Goal: Information Seeking & Learning: Understand process/instructions

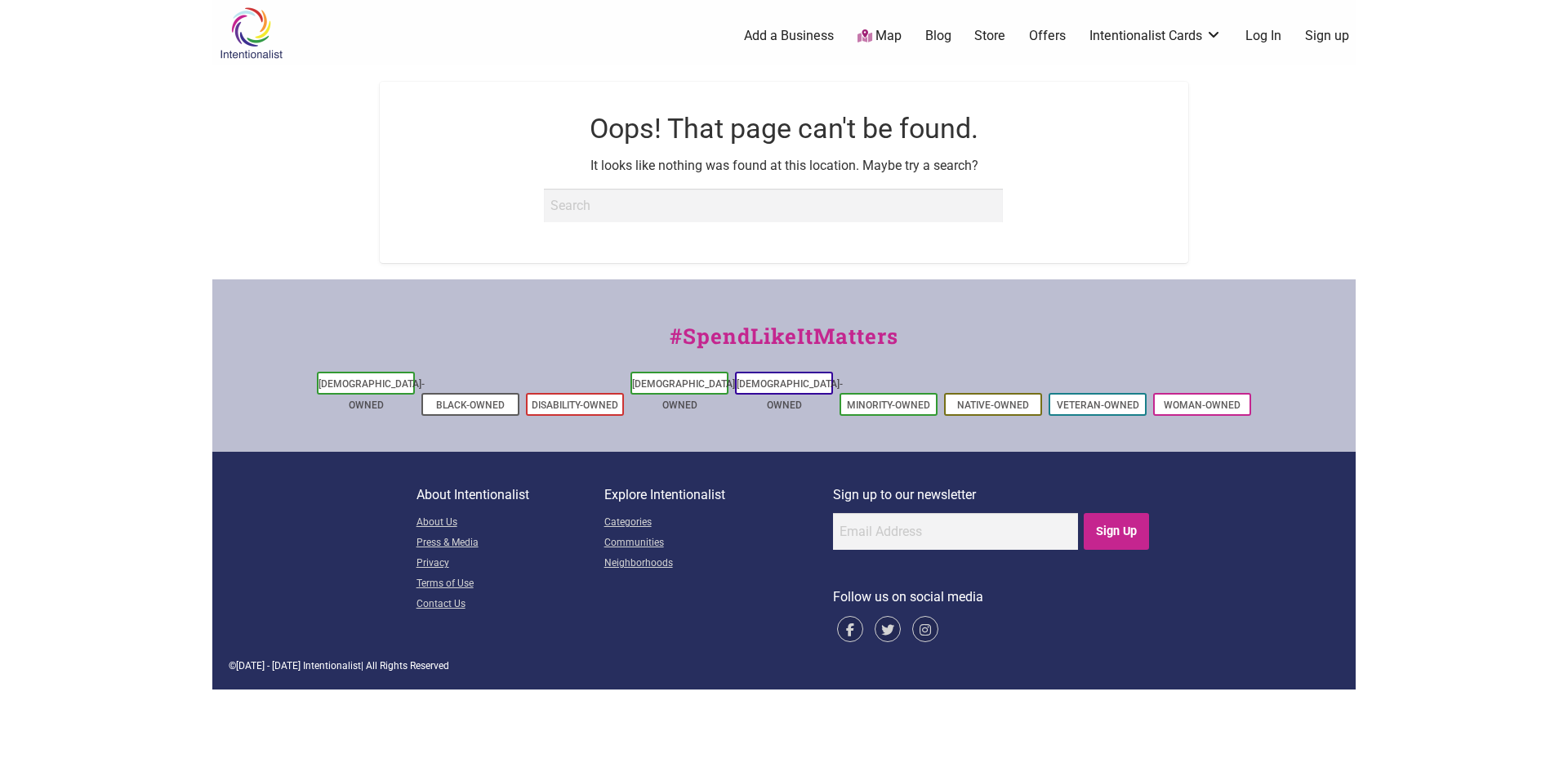
click at [249, 220] on main "Oops! That page can't be found. It looks like nothing was found at this locatio…" at bounding box center [784, 173] width 1110 height 181
click at [686, 386] on link "[DEMOGRAPHIC_DATA]-Owned" at bounding box center [685, 395] width 106 height 32
click at [963, 400] on link "Native-Owned" at bounding box center [993, 405] width 72 height 11
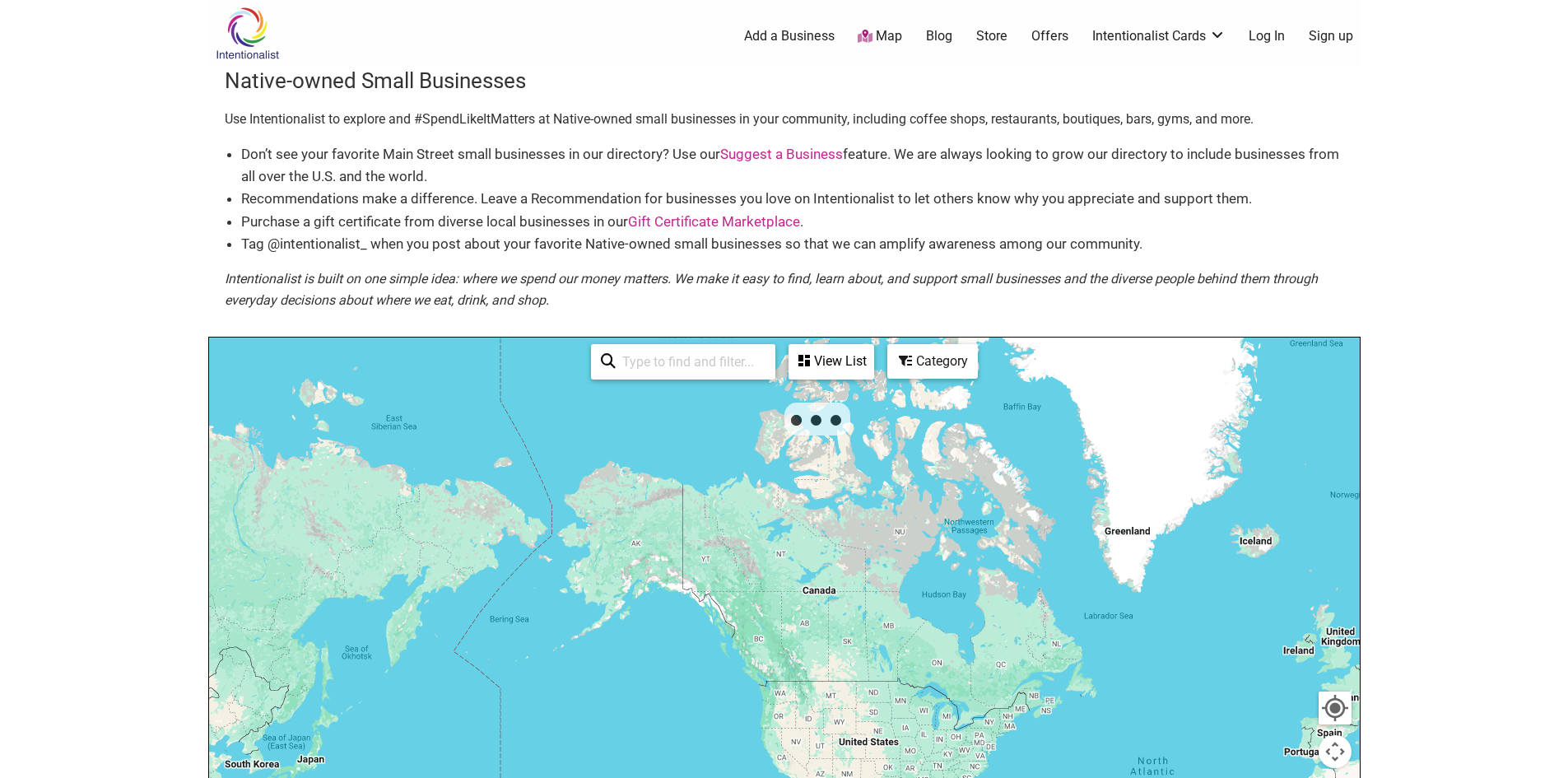
click at [463, 252] on li "Tag @intentionalist_ when you post about your favorite Native-owned small busin…" at bounding box center [793, 244] width 1103 height 22
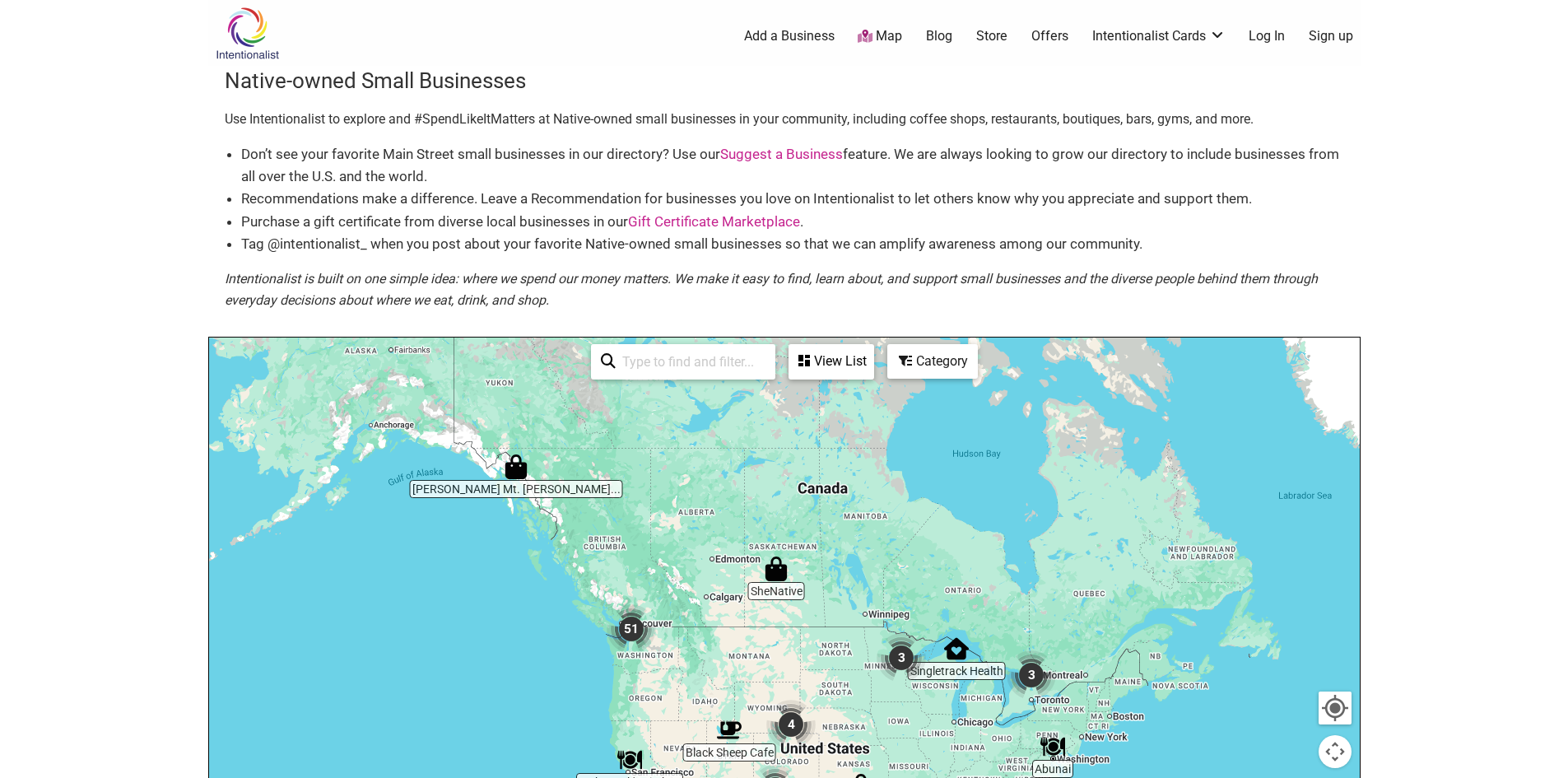
click at [425, 193] on li "Recommendations make a difference. Leave a Recommendation for businesses you lo…" at bounding box center [793, 199] width 1103 height 22
click at [664, 632] on div at bounding box center [784, 658] width 1151 height 640
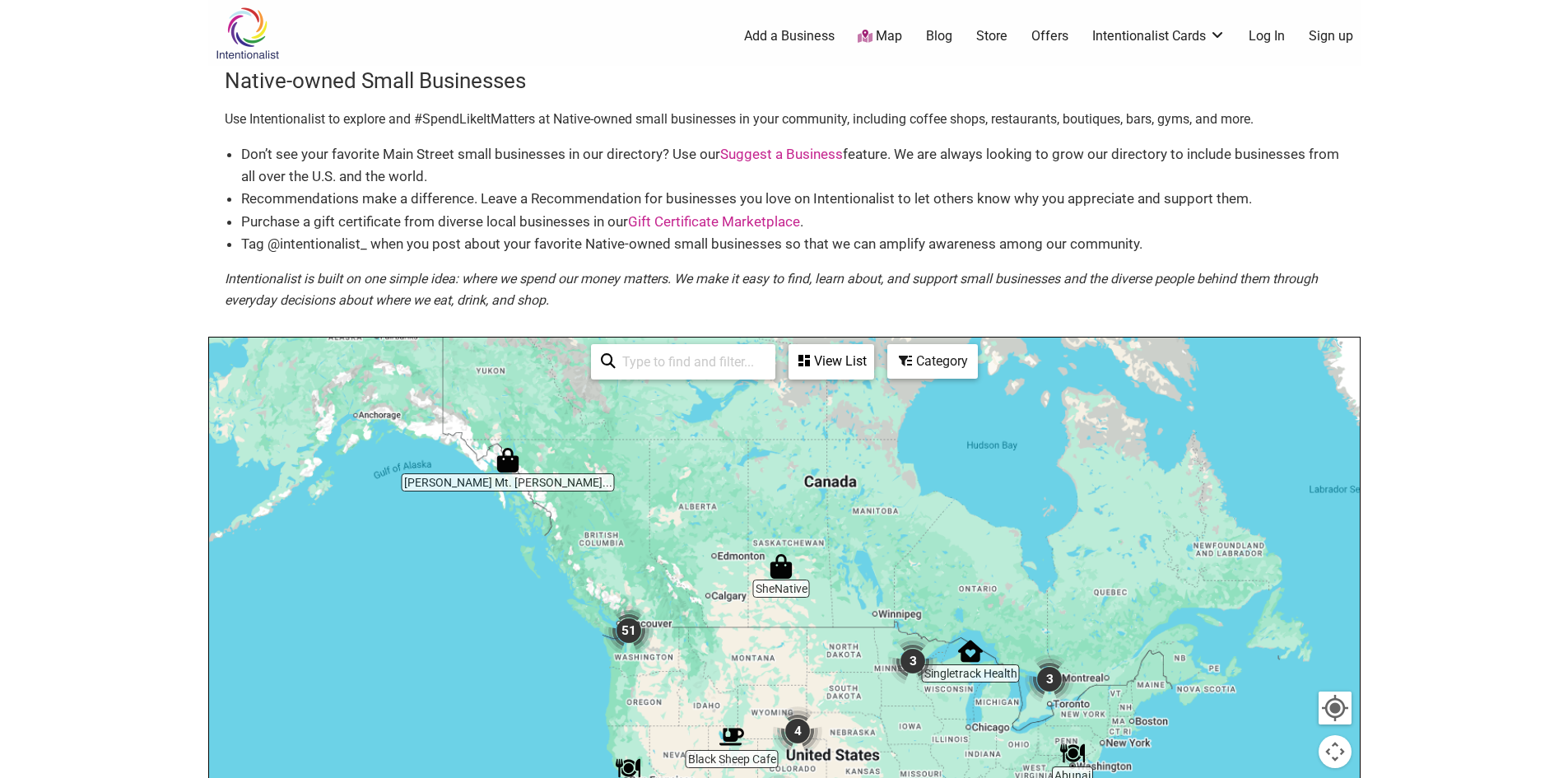
click at [664, 632] on div at bounding box center [784, 658] width 1151 height 640
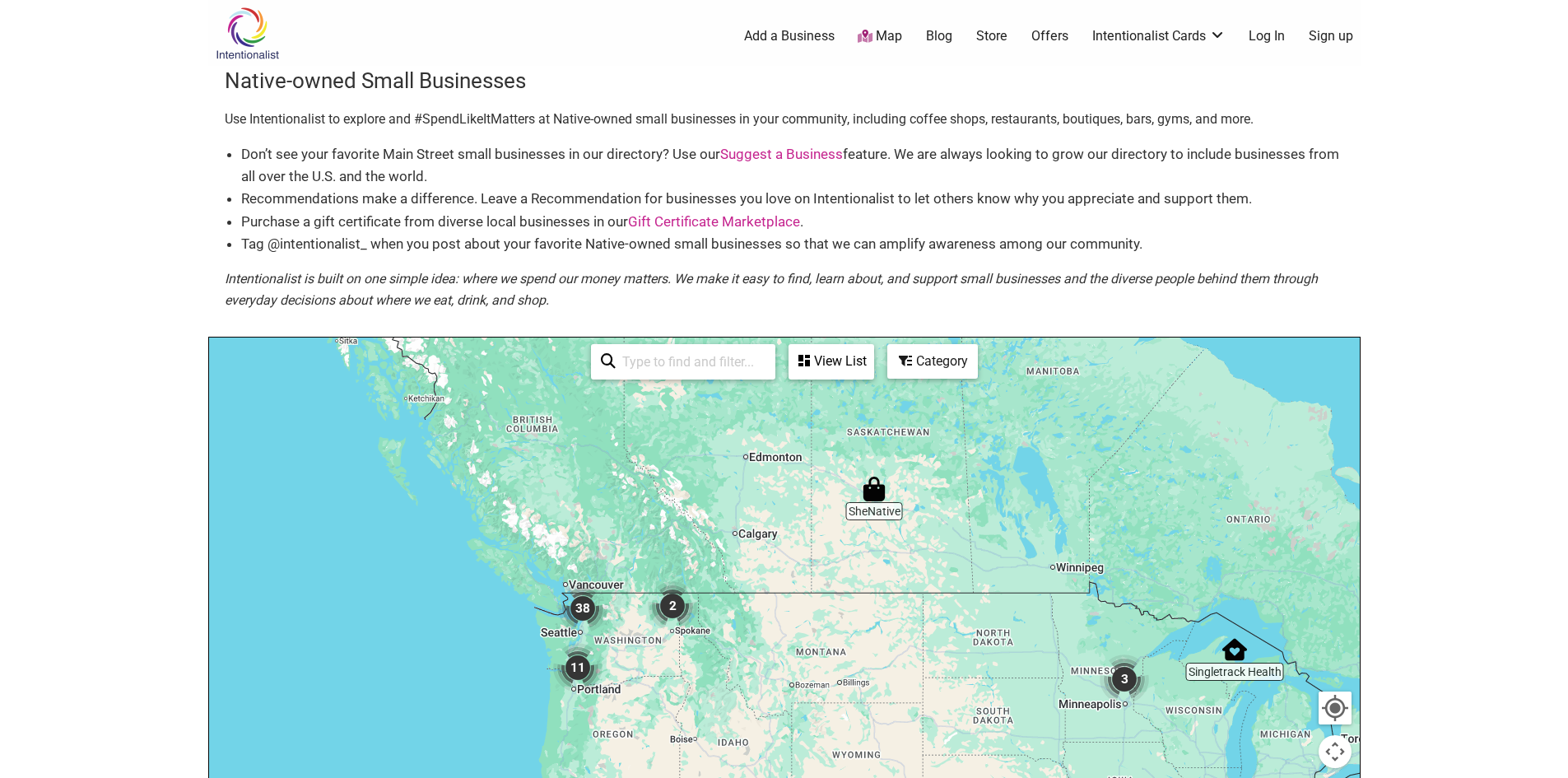
drag, startPoint x: 659, startPoint y: 635, endPoint x: 632, endPoint y: 513, distance: 125.0
click at [641, 575] on img "2" at bounding box center [672, 606] width 63 height 63
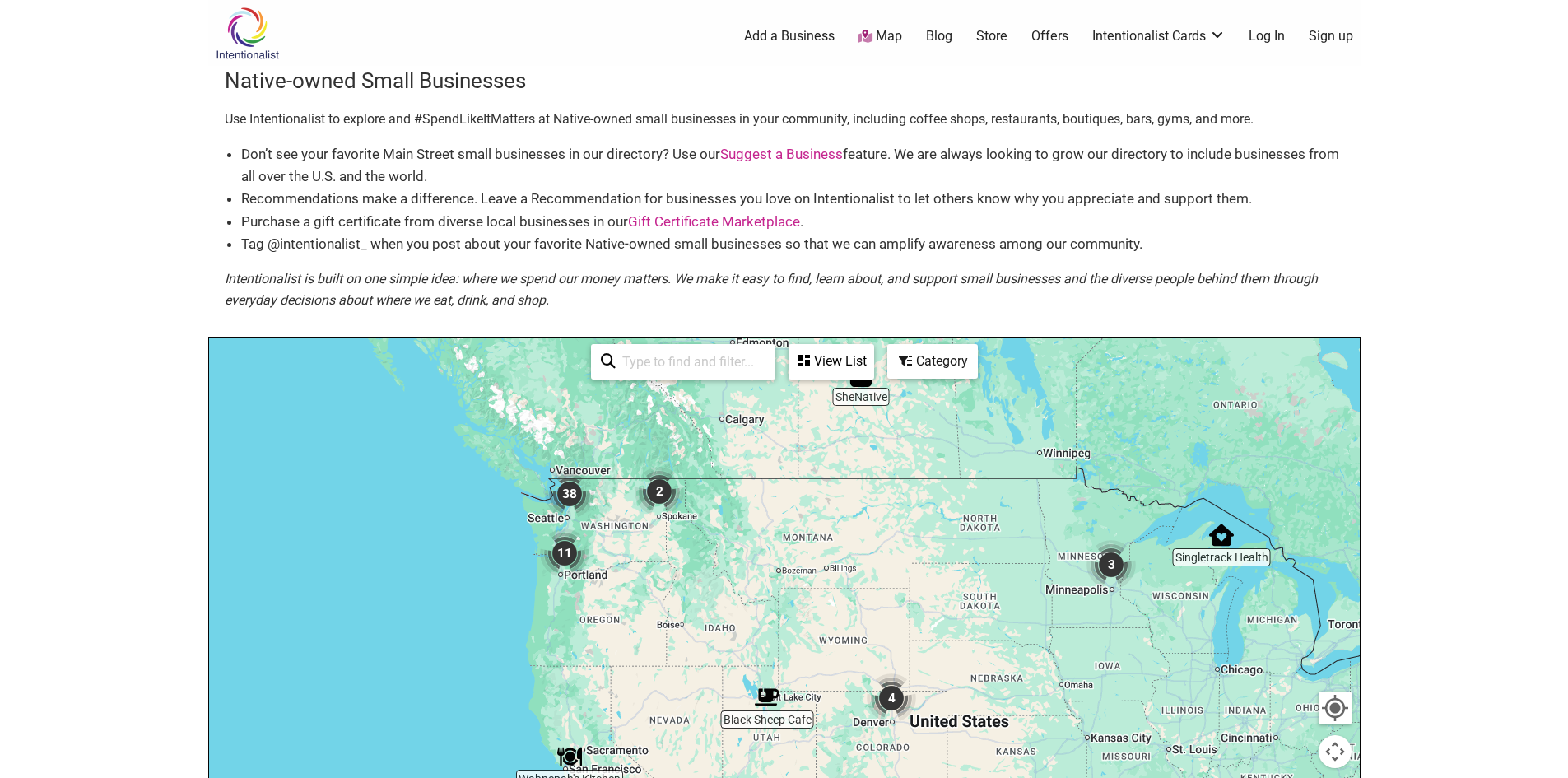
click at [585, 521] on img "38" at bounding box center [570, 494] width 63 height 63
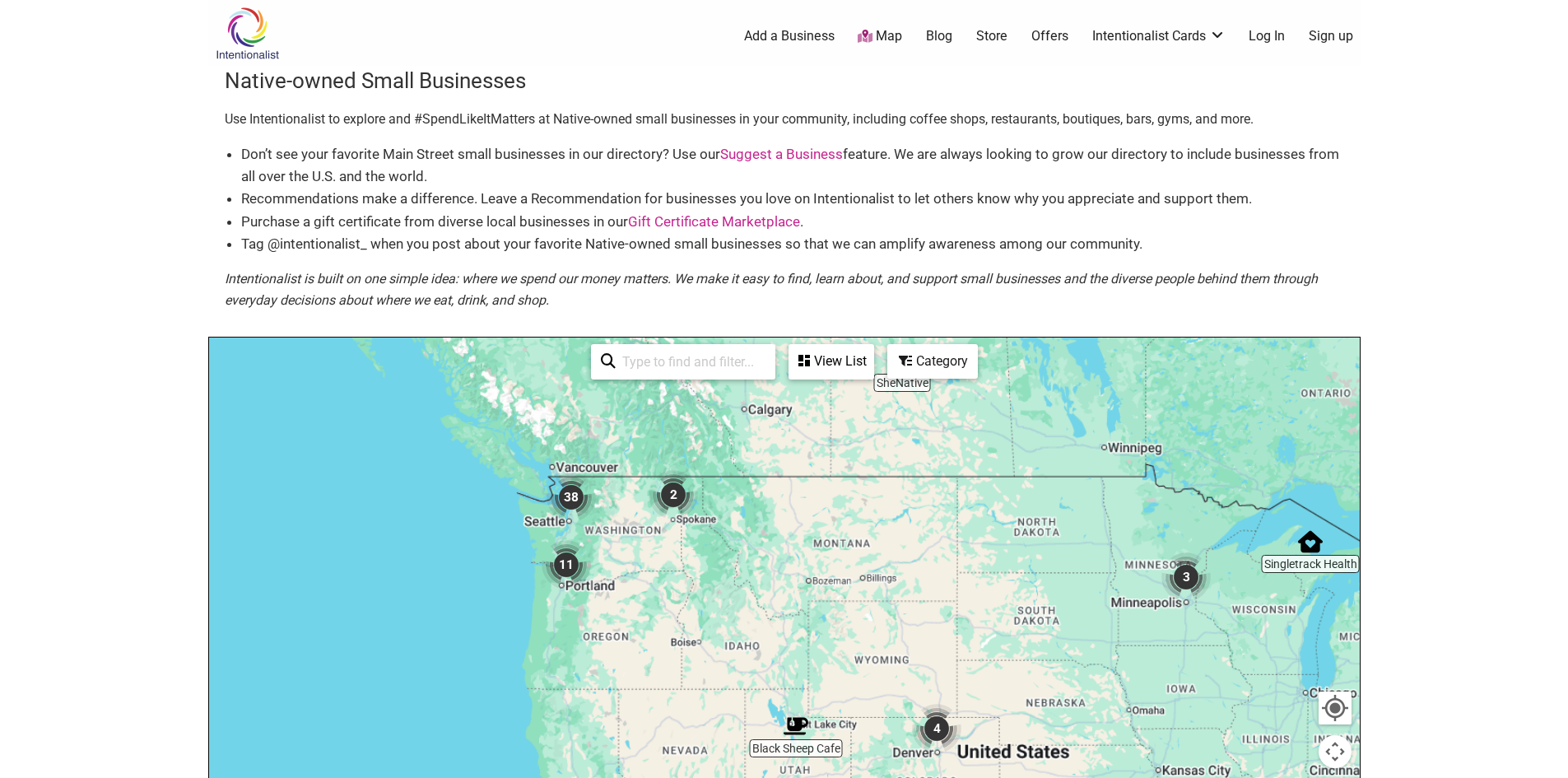
click at [585, 521] on img "38" at bounding box center [571, 497] width 63 height 63
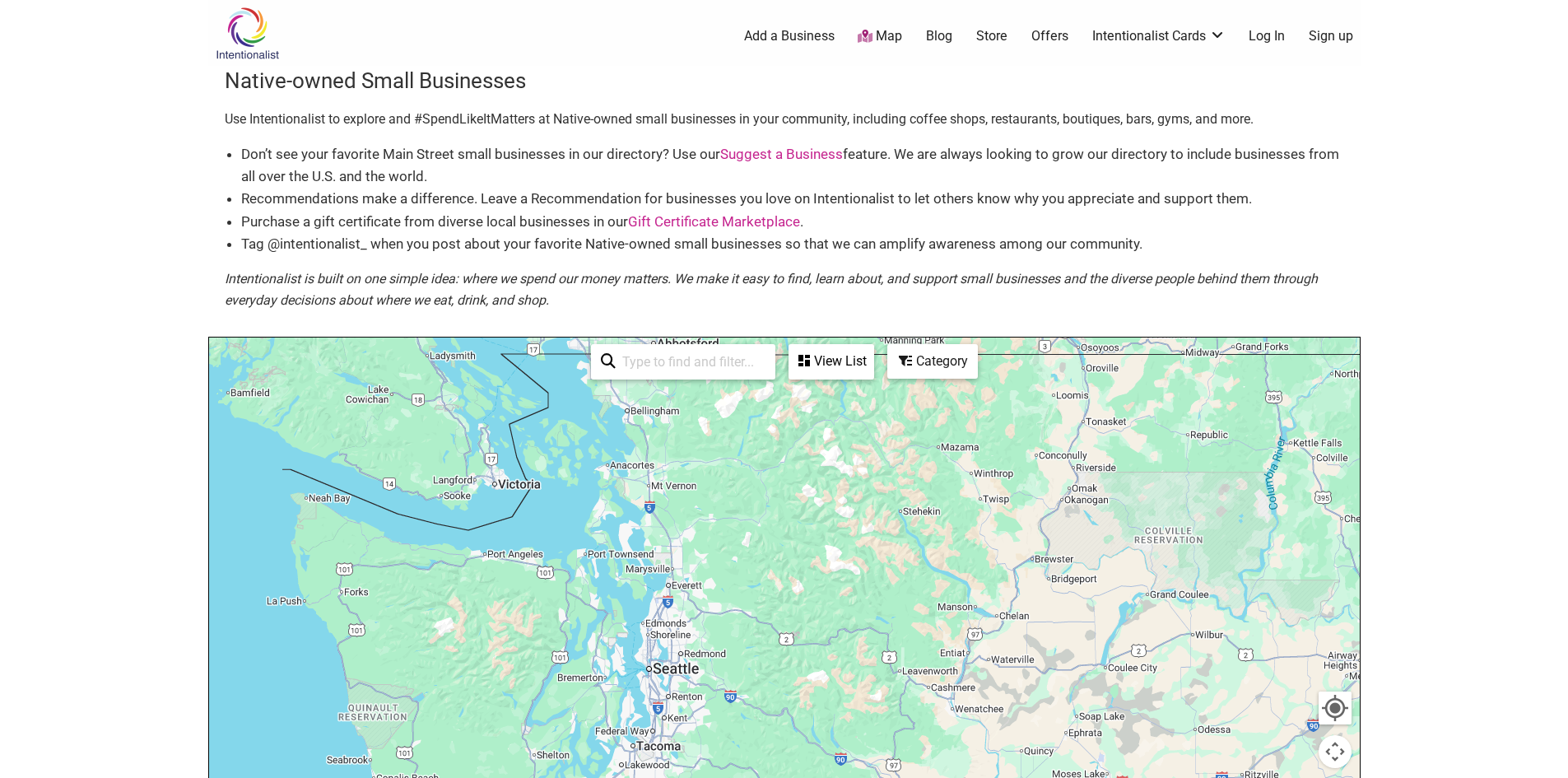
drag, startPoint x: 694, startPoint y: 544, endPoint x: 802, endPoint y: 563, distance: 109.7
click at [733, 502] on div "To navigate, press the arrow keys." at bounding box center [784, 658] width 1151 height 640
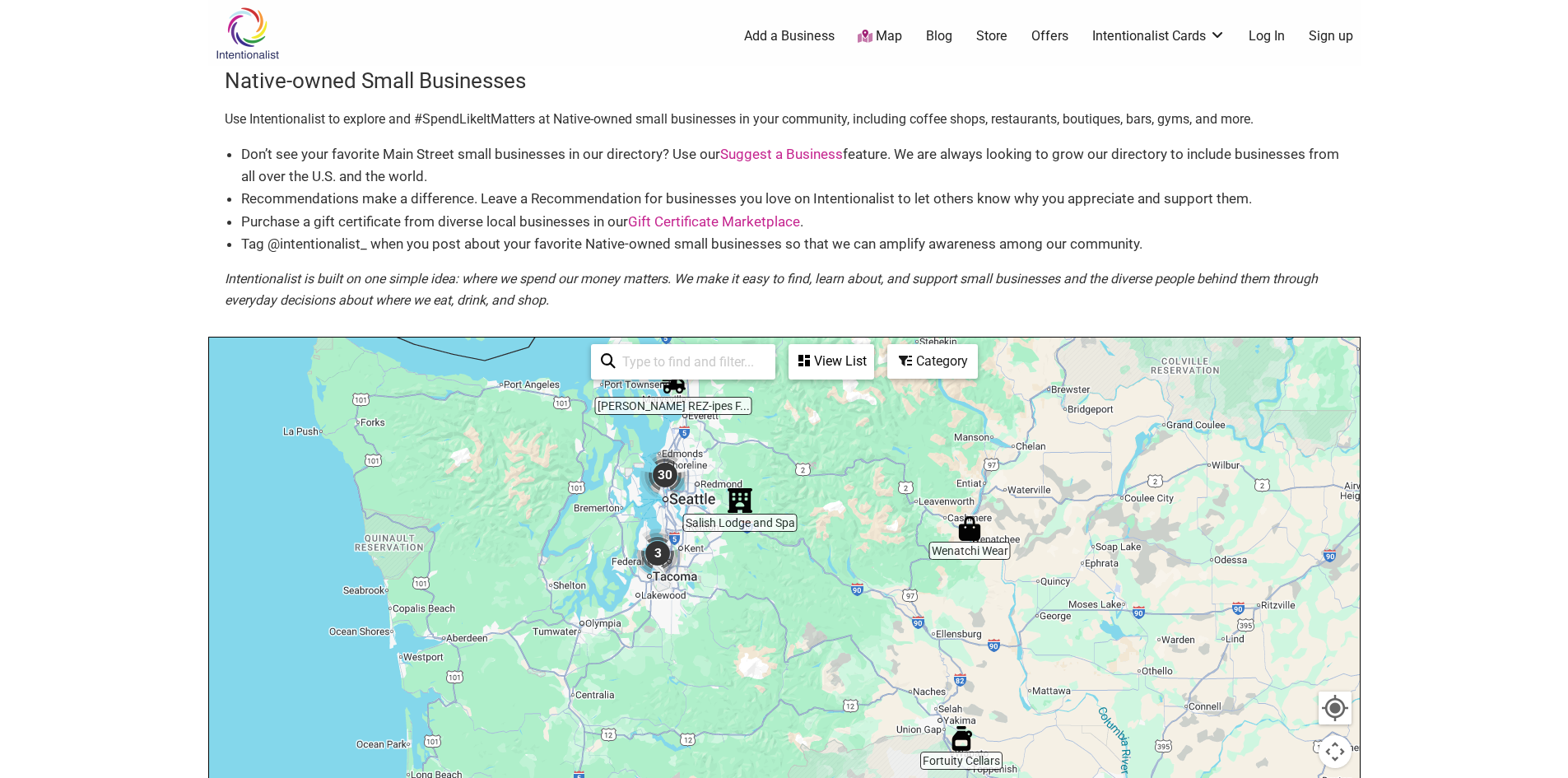
drag, startPoint x: 802, startPoint y: 563, endPoint x: 774, endPoint y: 408, distance: 157.5
click at [774, 408] on div "To navigate, press the arrow keys." at bounding box center [784, 658] width 1151 height 640
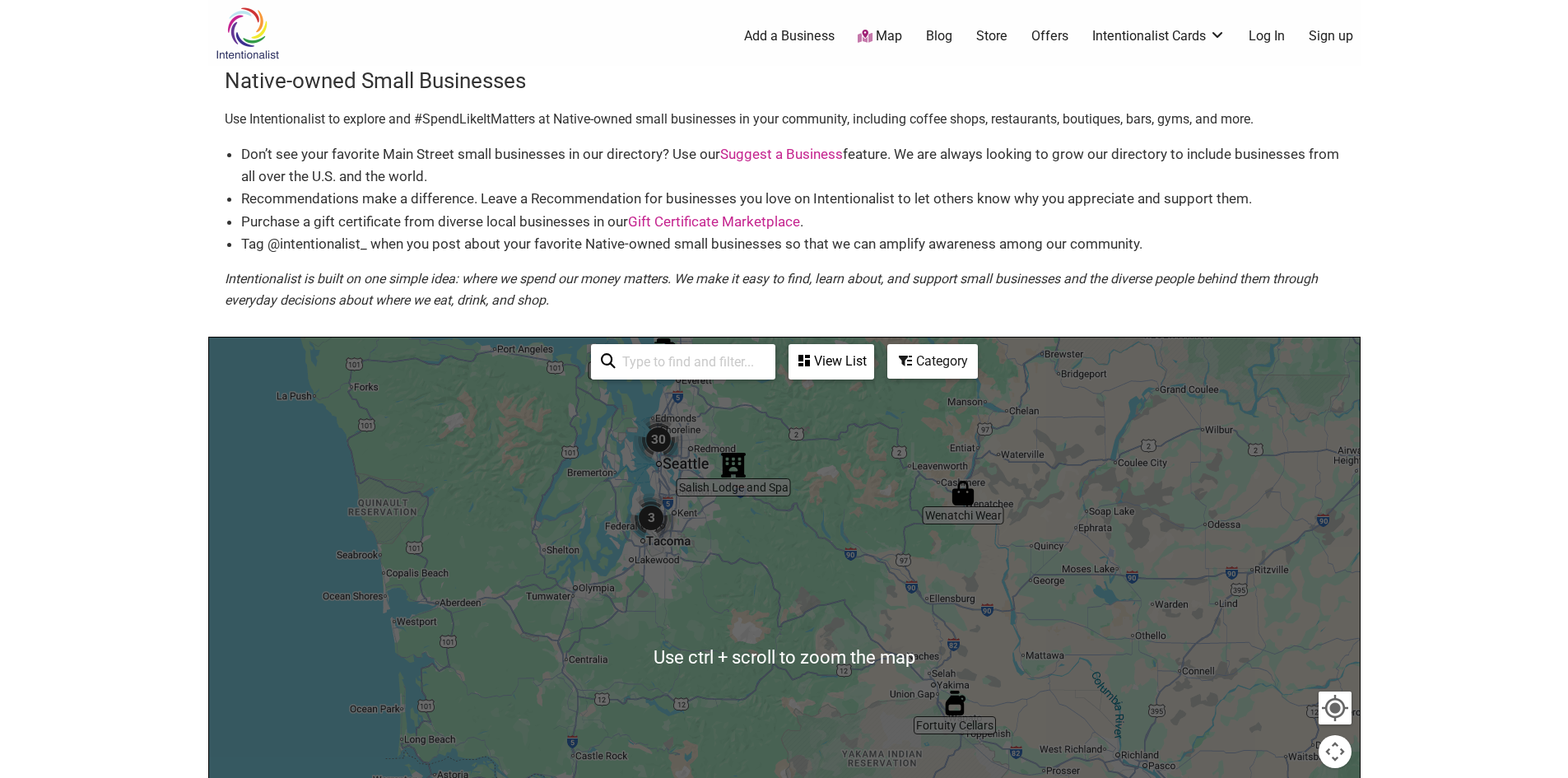
click at [664, 503] on img "3" at bounding box center [651, 517] width 63 height 63
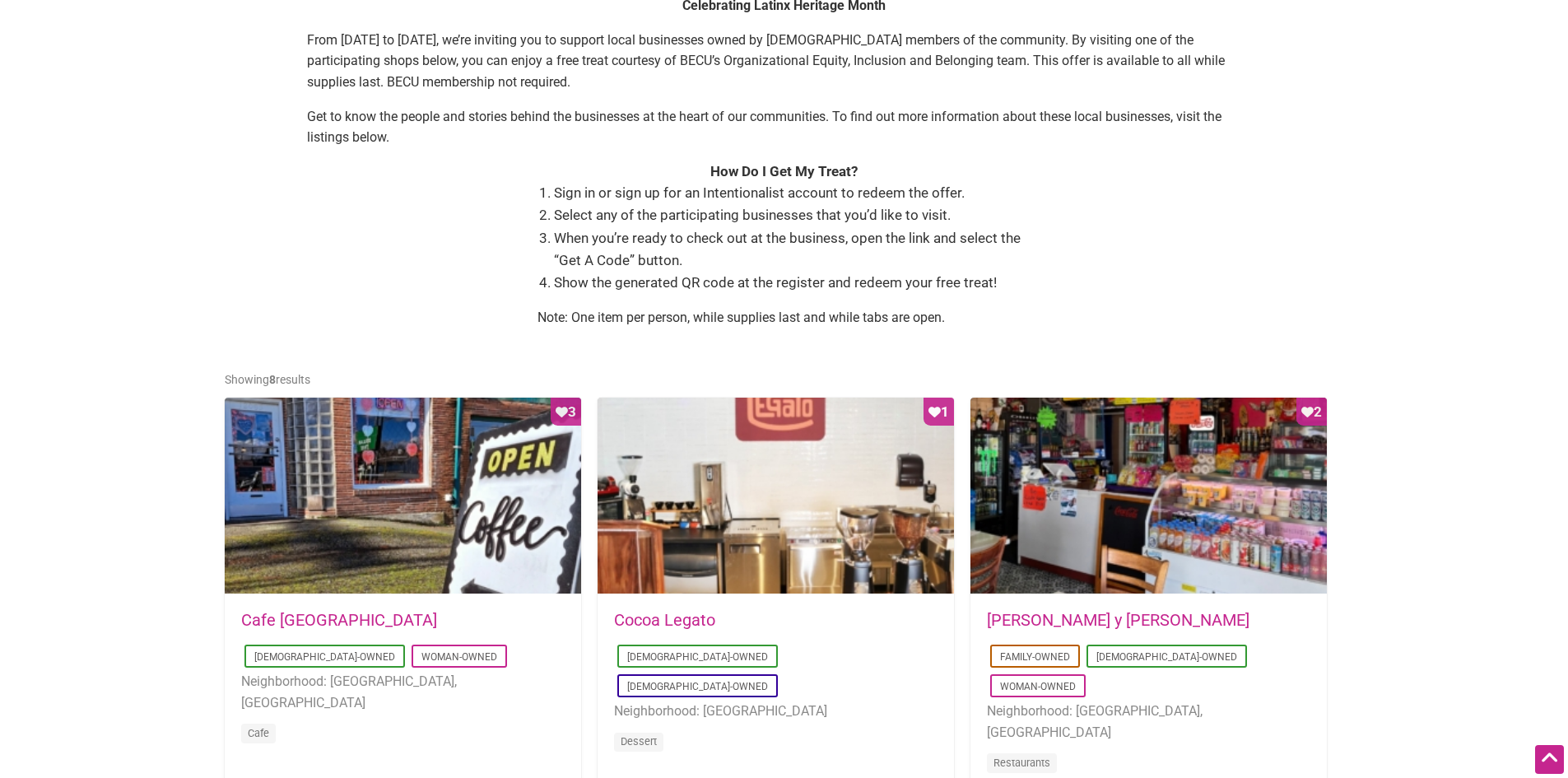
scroll to position [411, 0]
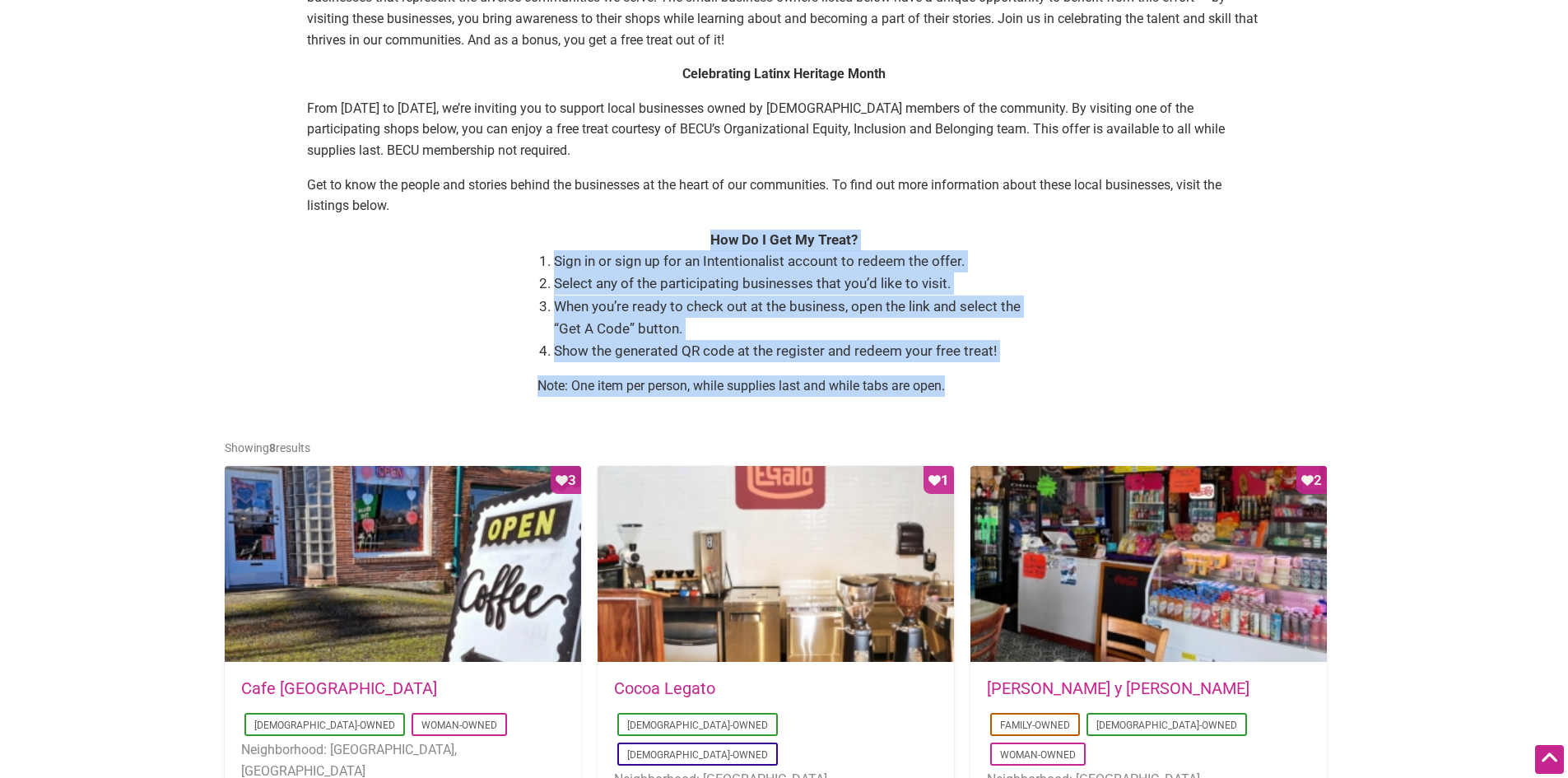
drag, startPoint x: 984, startPoint y: 399, endPoint x: 521, endPoint y: 241, distance: 489.2
click at [521, 241] on div "In partnership with the Intentionalist , BECU is proud to host the Equity in Ac…" at bounding box center [784, 161] width 1120 height 499
click at [521, 241] on div "How Do I Get My Treat?" at bounding box center [785, 240] width 955 height 22
drag, startPoint x: 984, startPoint y: 384, endPoint x: 528, endPoint y: 229, distance: 481.6
click at [528, 229] on div "In partnership with the Intentionalist , BECU is proud to host the Equity in Ac…" at bounding box center [784, 161] width 1120 height 499
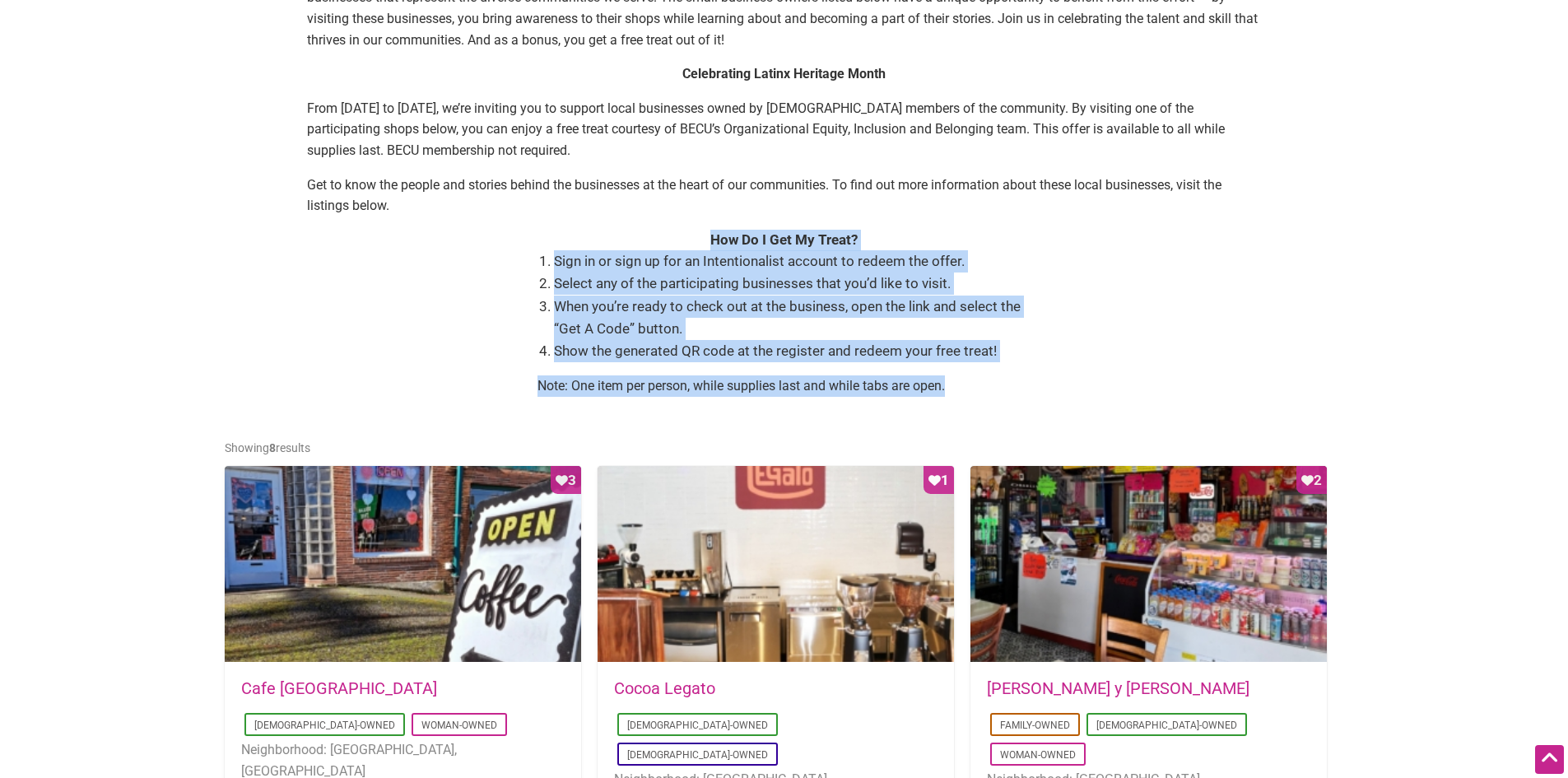
click at [528, 230] on div "How Do I Get My Treat?" at bounding box center [785, 240] width 955 height 22
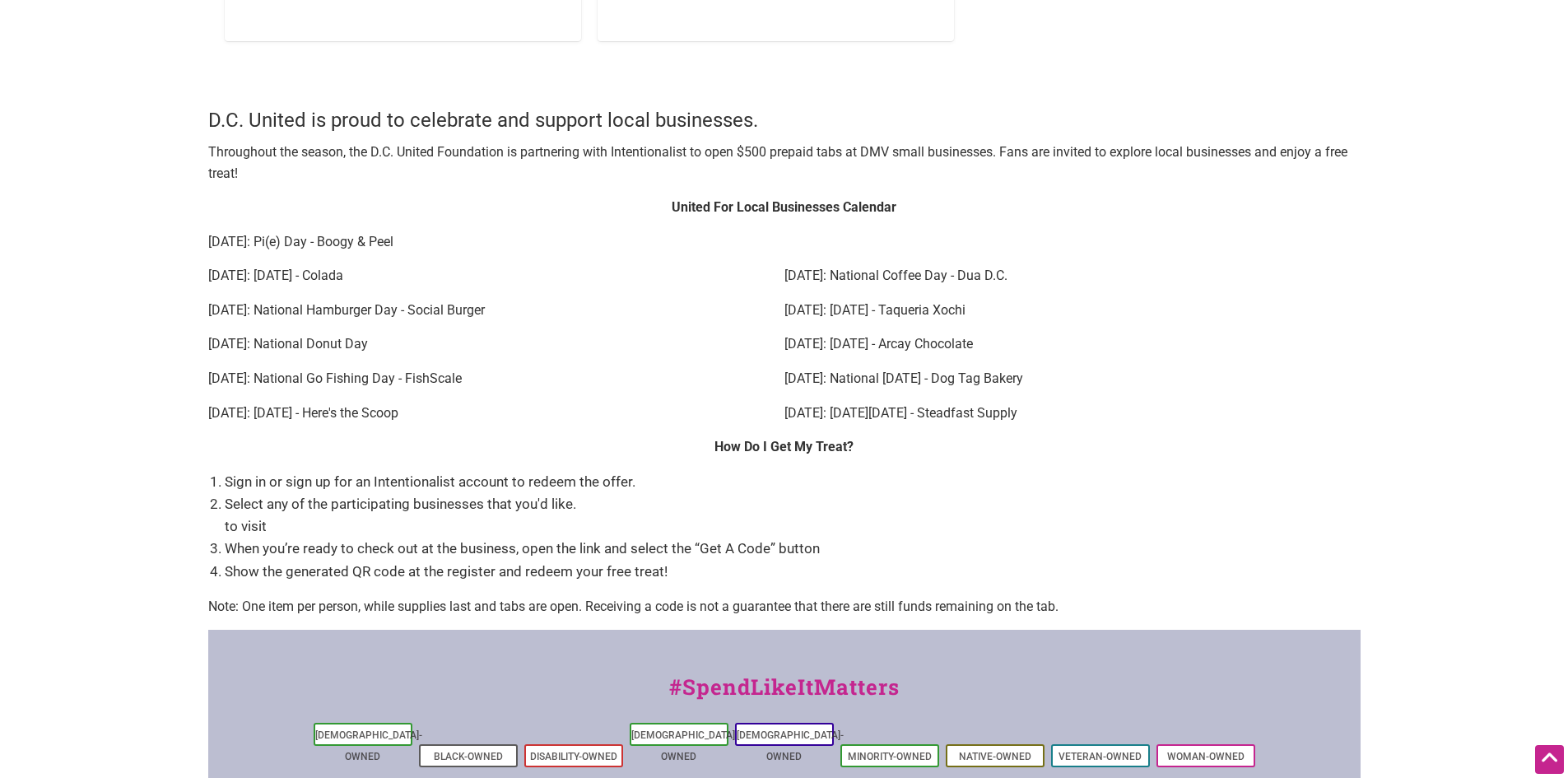
scroll to position [2059, 0]
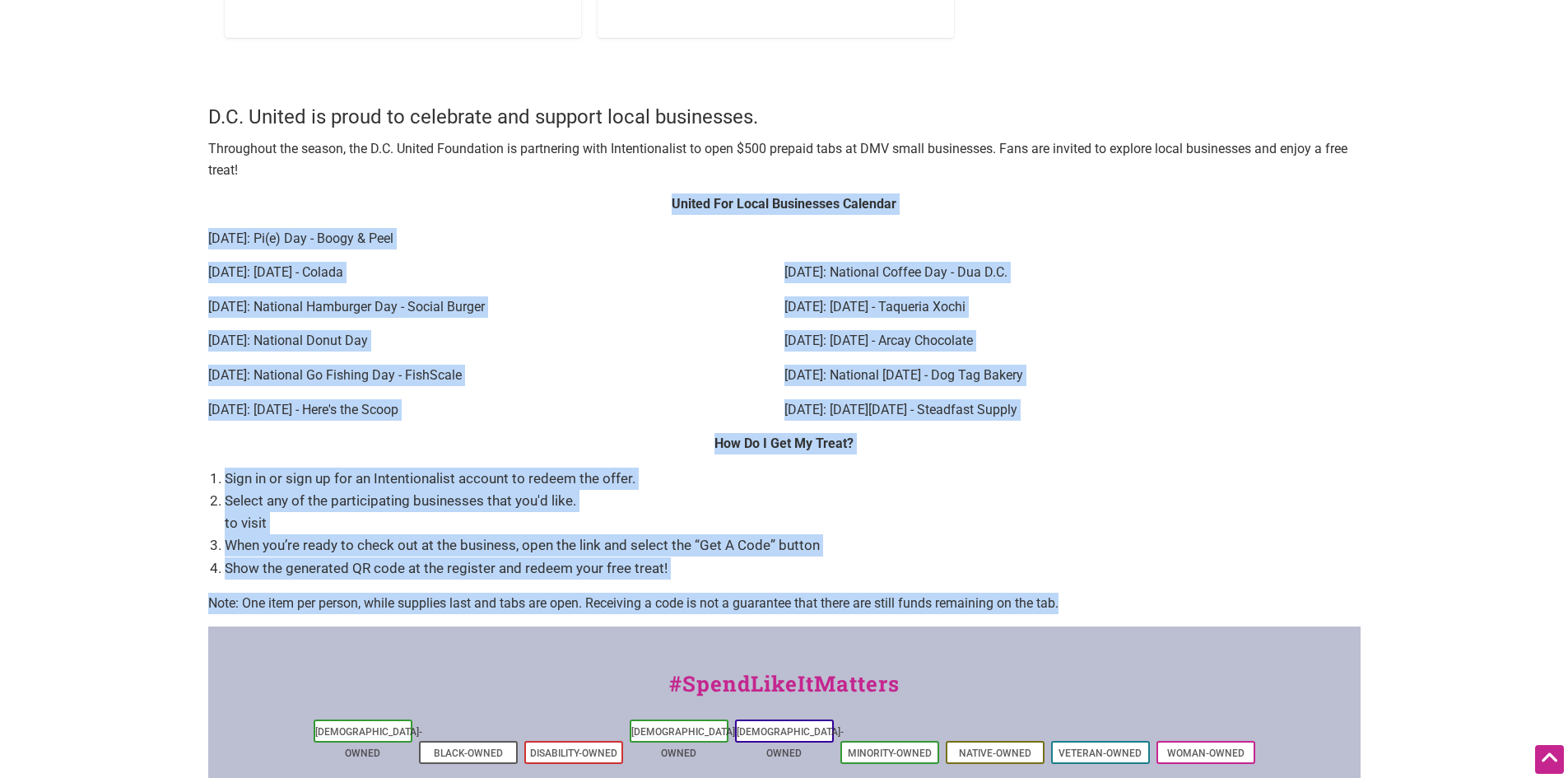
drag, startPoint x: 1078, startPoint y: 598, endPoint x: 219, endPoint y: 212, distance: 941.7
click at [219, 212] on p "United For Local Businesses Calendar" at bounding box center [784, 204] width 1152 height 22
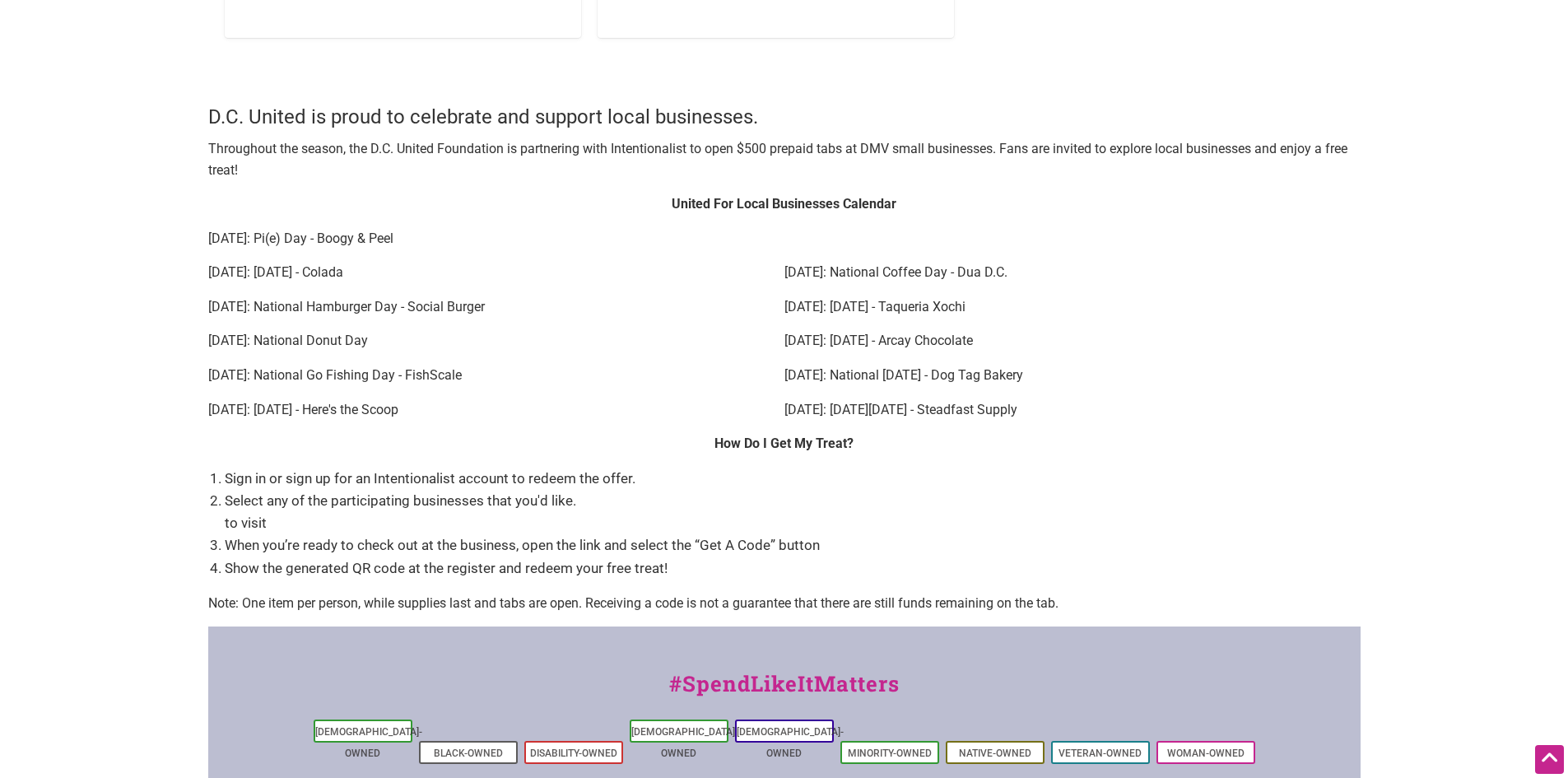
click at [219, 212] on p "United For Local Businesses Calendar" at bounding box center [784, 204] width 1152 height 22
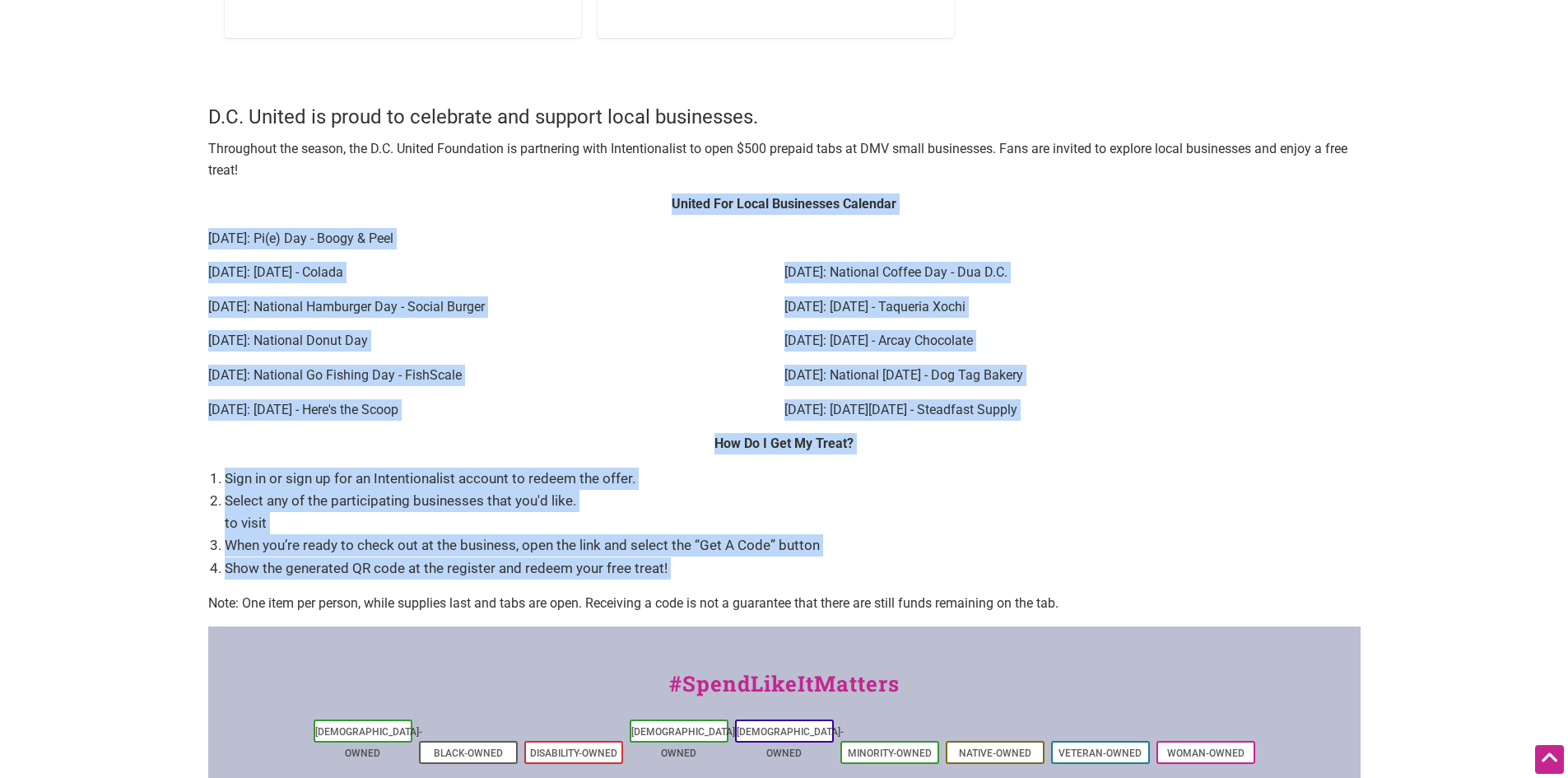
drag, startPoint x: 219, startPoint y: 212, endPoint x: 1149, endPoint y: 575, distance: 998.3
click at [1149, 575] on li "Show the generated QR code at the register and redeem your free treat!" at bounding box center [793, 569] width 1136 height 22
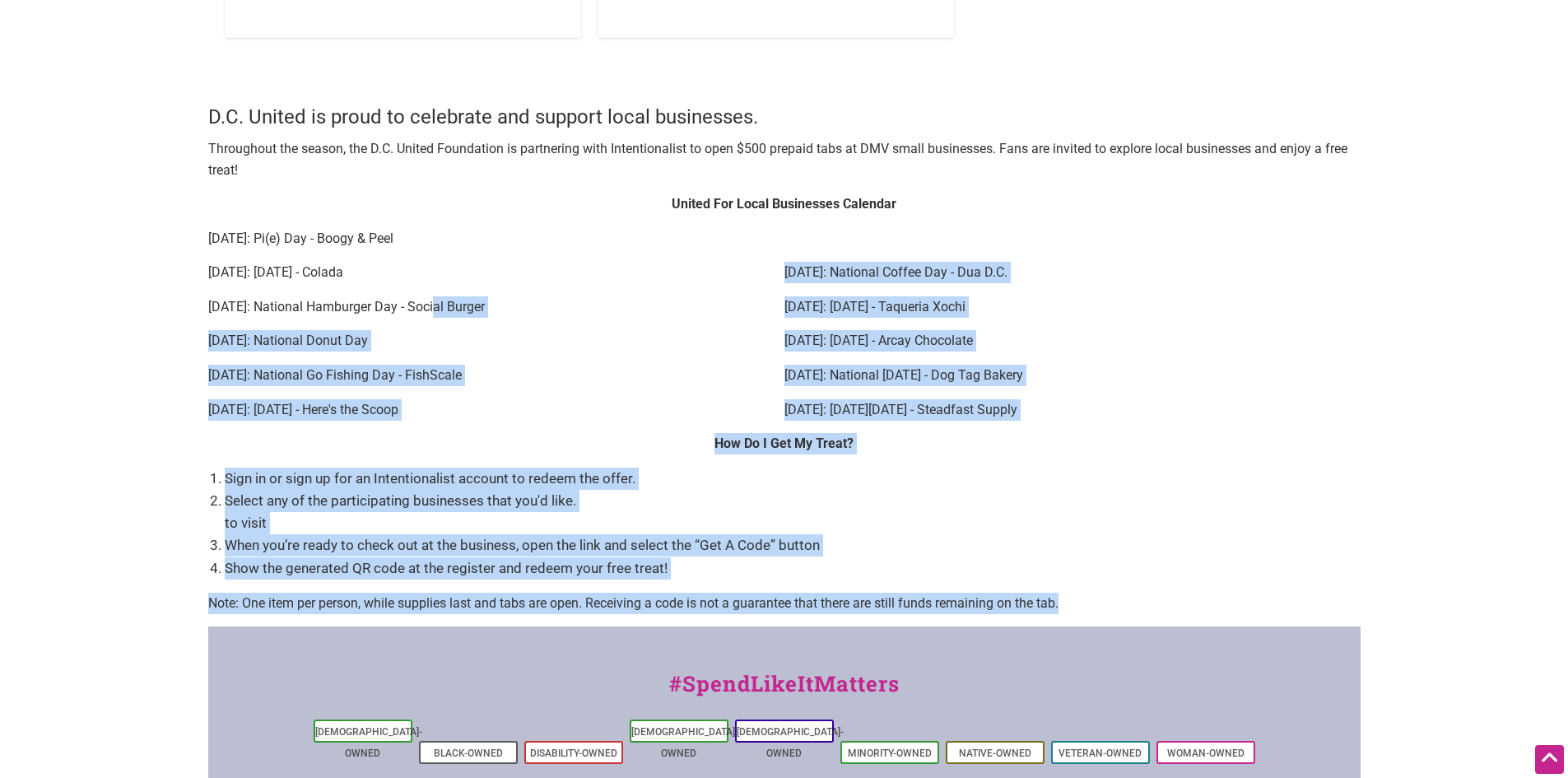
drag, startPoint x: 1163, startPoint y: 596, endPoint x: 436, endPoint y: 311, distance: 780.9
click at [436, 311] on p "May 28: National Hamburger Day - Social Burger" at bounding box center [497, 306] width 577 height 22
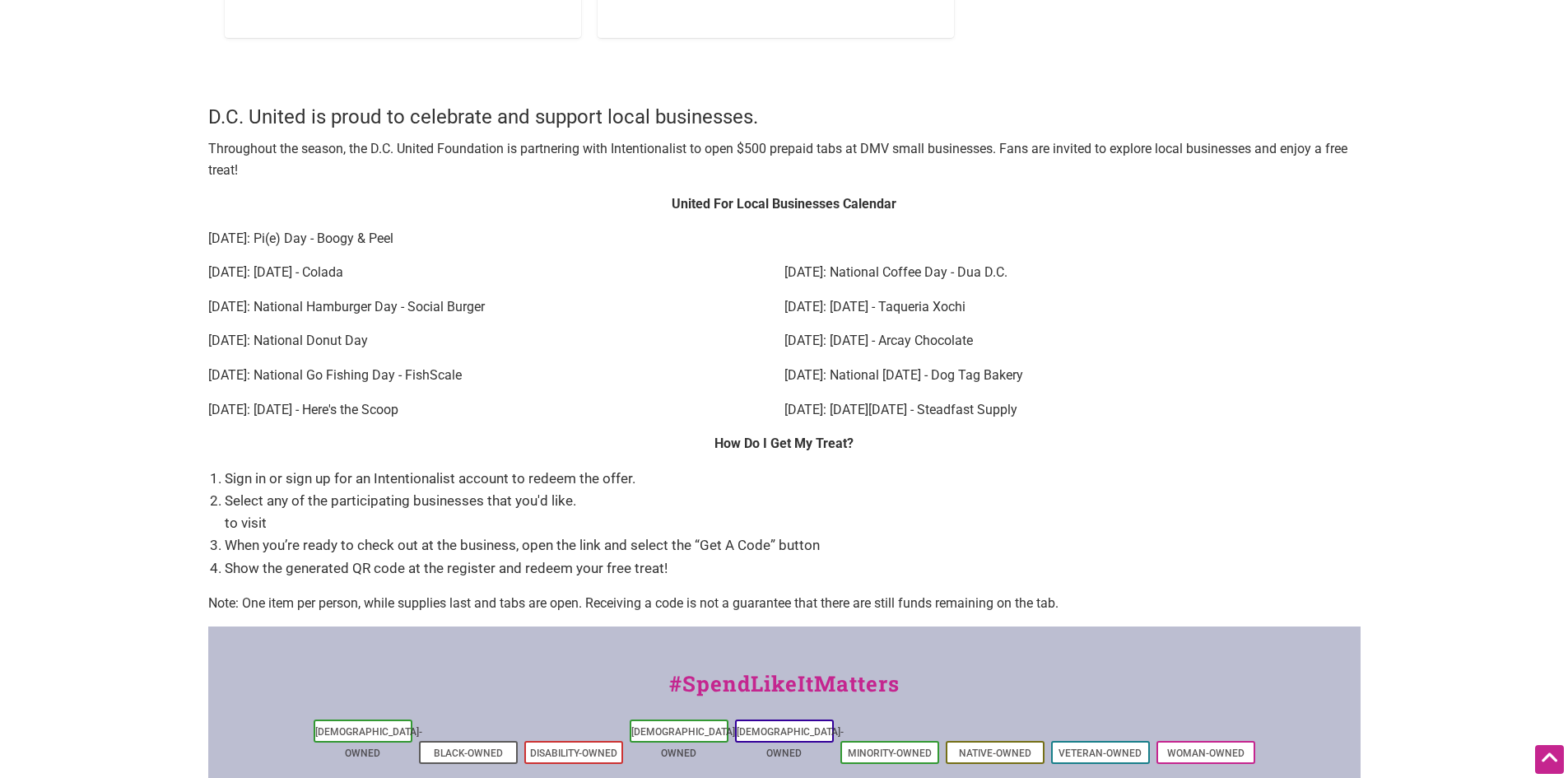
drag, startPoint x: 213, startPoint y: 196, endPoint x: 1225, endPoint y: 538, distance: 1068.2
click at [1225, 538] on li "When you’re ready to check out at the business, open the link and select the “G…" at bounding box center [793, 546] width 1136 height 22
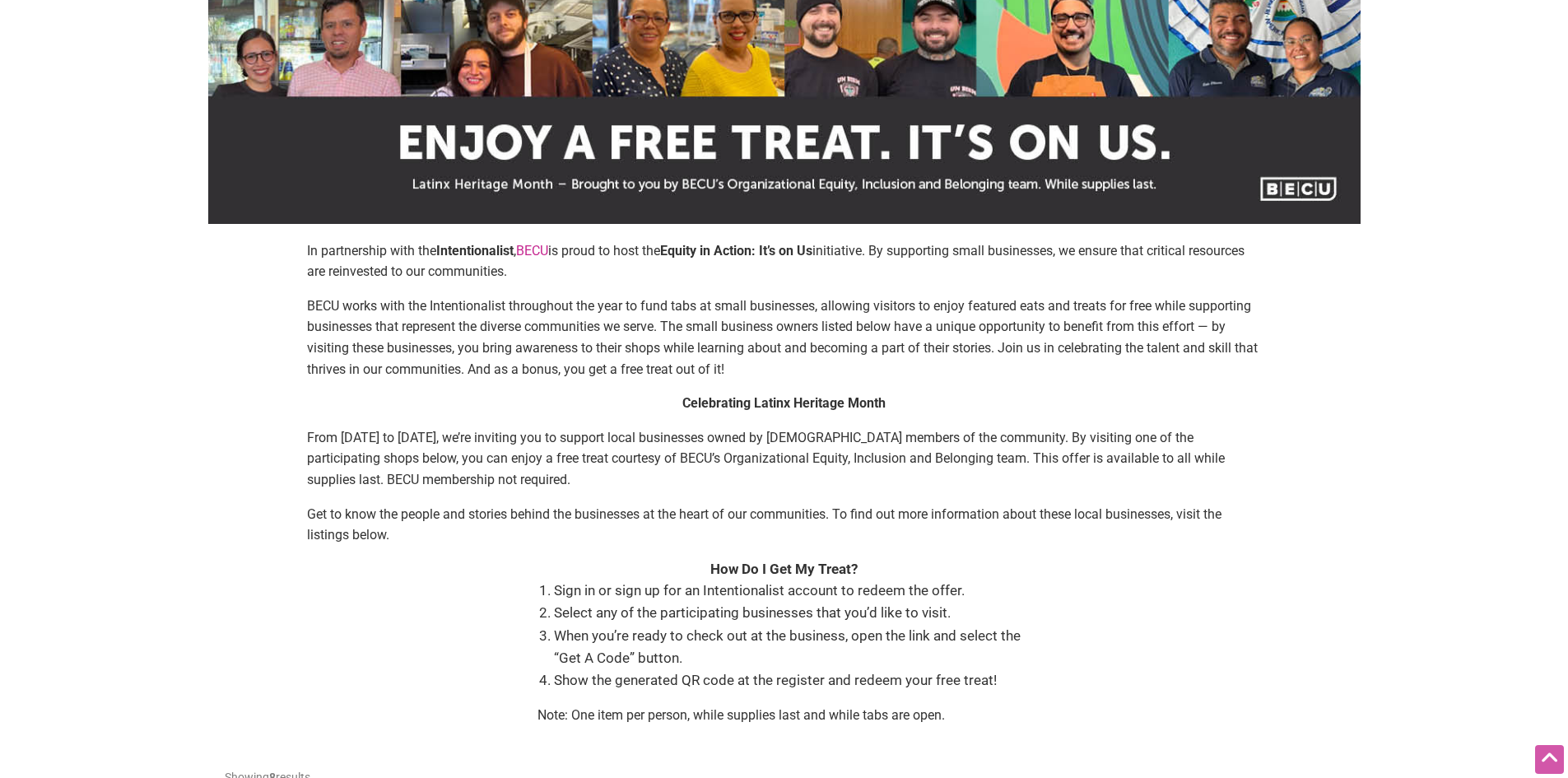
scroll to position [0, 0]
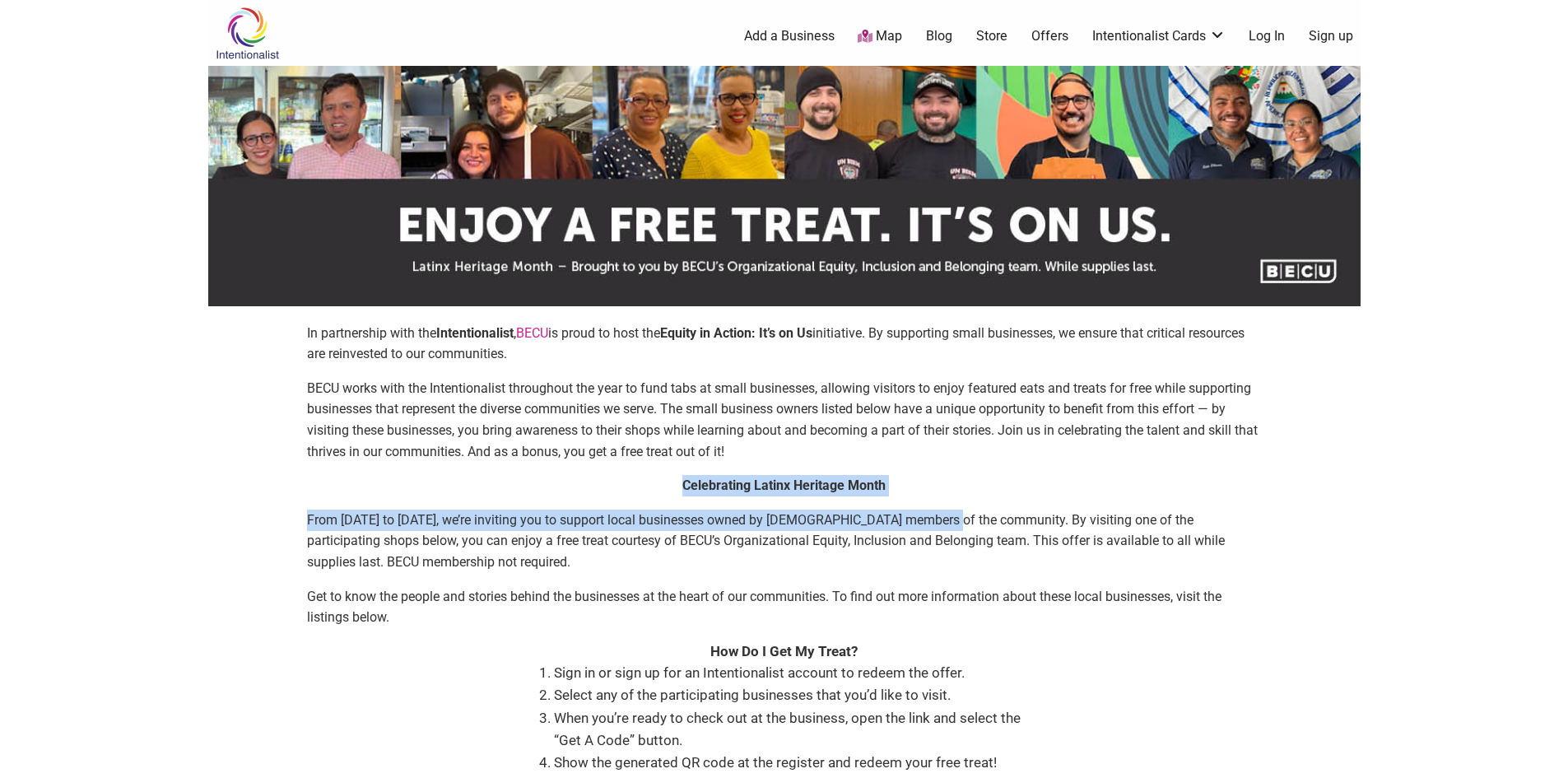
drag, startPoint x: 676, startPoint y: 486, endPoint x: 931, endPoint y: 498, distance: 255.3
click at [931, 498] on div "Celebrating Latinx Heritage Month From Sept. 15 to Oct. 15, we’re inviting you …" at bounding box center [785, 558] width 955 height 166
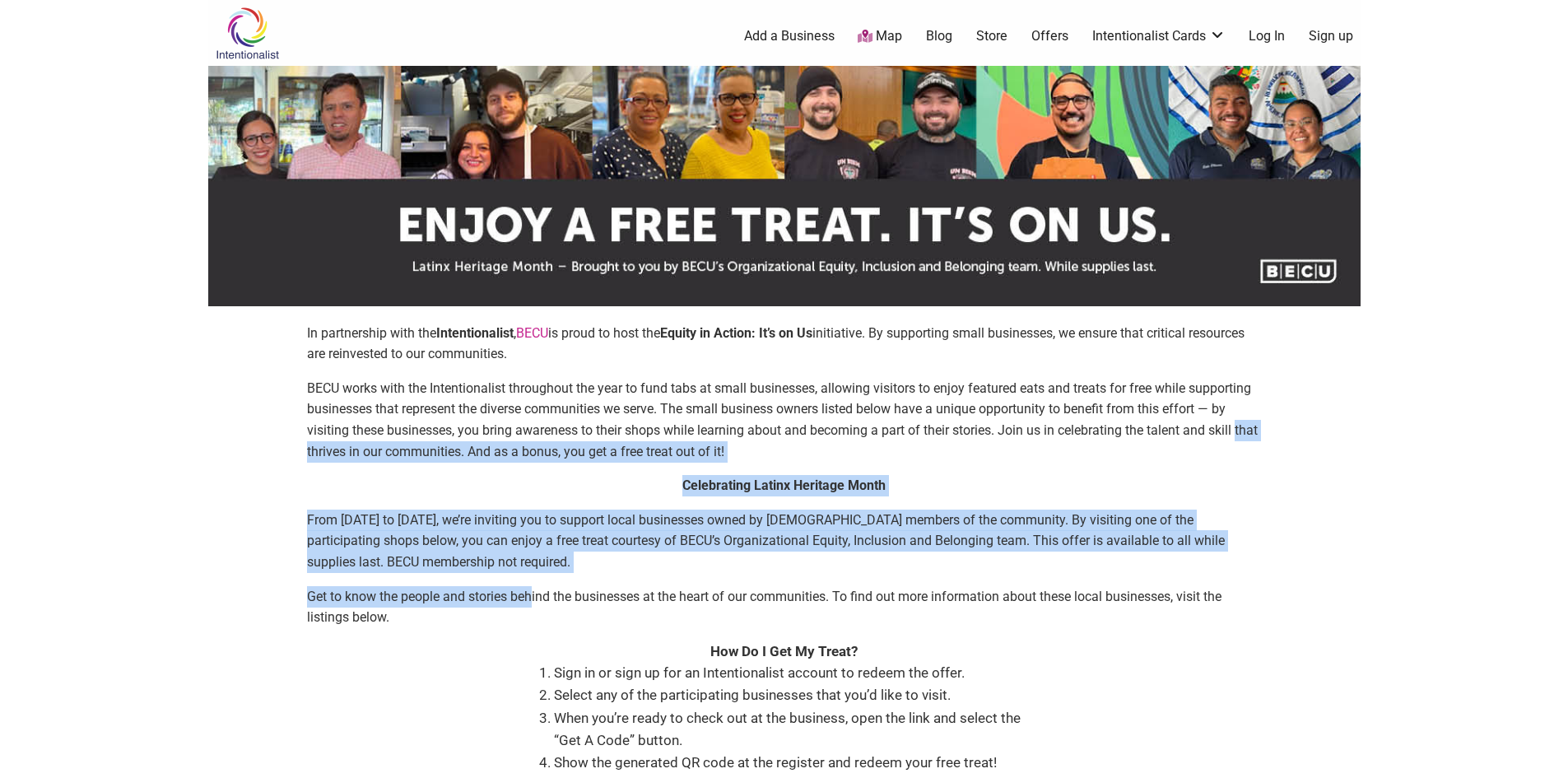
drag, startPoint x: 533, startPoint y: 607, endPoint x: 296, endPoint y: 472, distance: 272.8
click at [296, 472] on div "In partnership with the Intentionalist , BECU is proud to host the Equity in Ac…" at bounding box center [784, 572] width 1120 height 499
